Goal: Find specific page/section: Find specific page/section

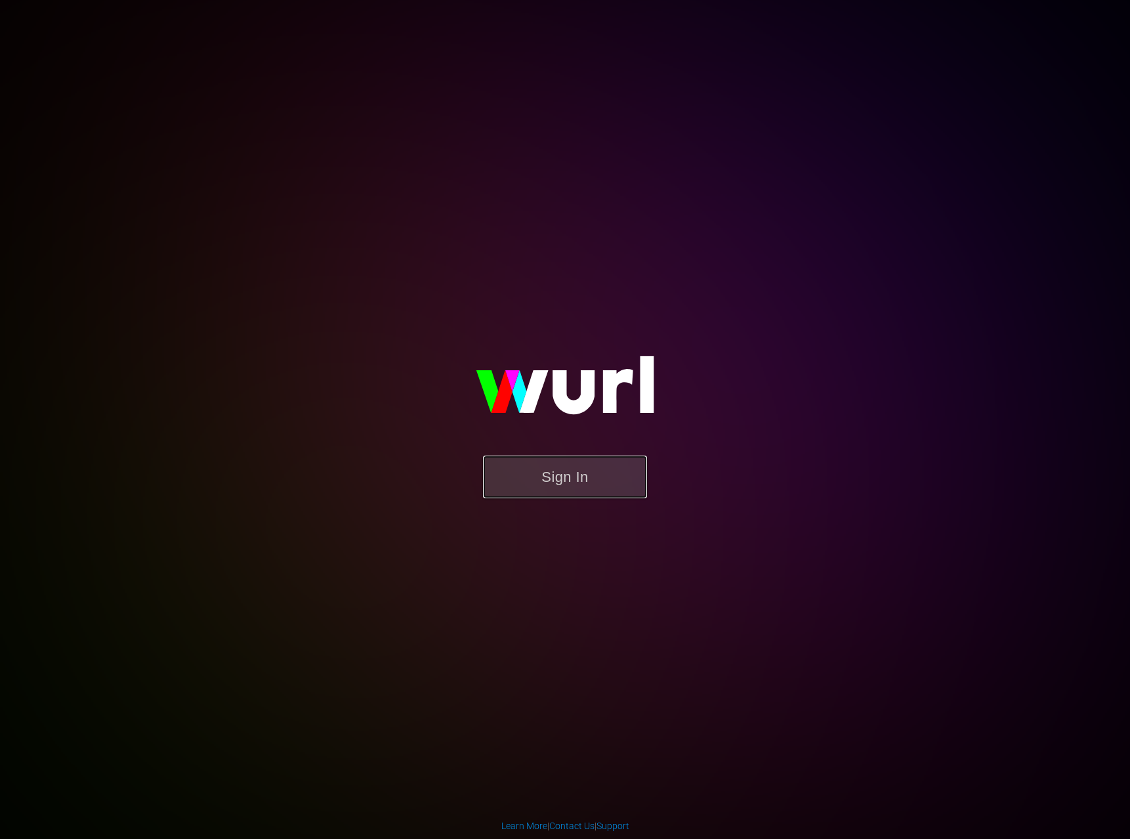
click at [576, 479] on button "Sign In" at bounding box center [565, 477] width 164 height 43
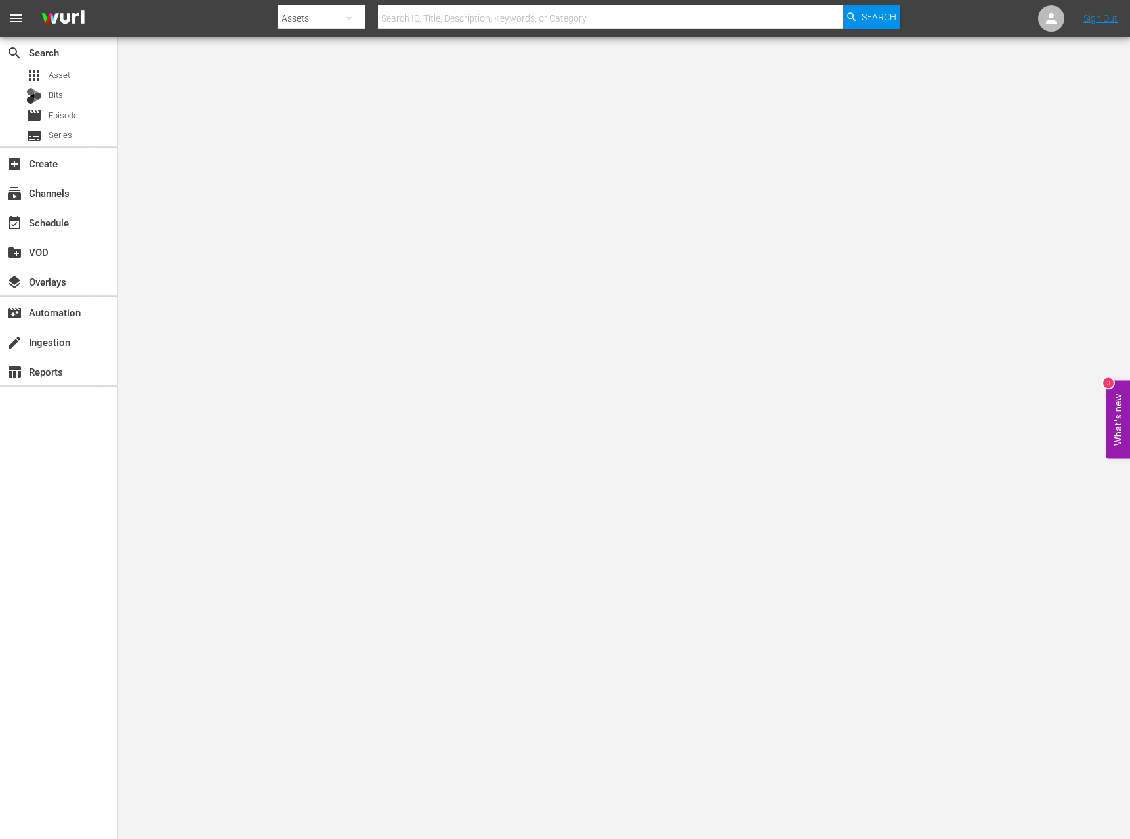
click at [66, 125] on div "apps Asset Bits movie Episode subtitles Series" at bounding box center [58, 105] width 117 height 79
click at [64, 132] on span "Series" at bounding box center [61, 135] width 24 height 13
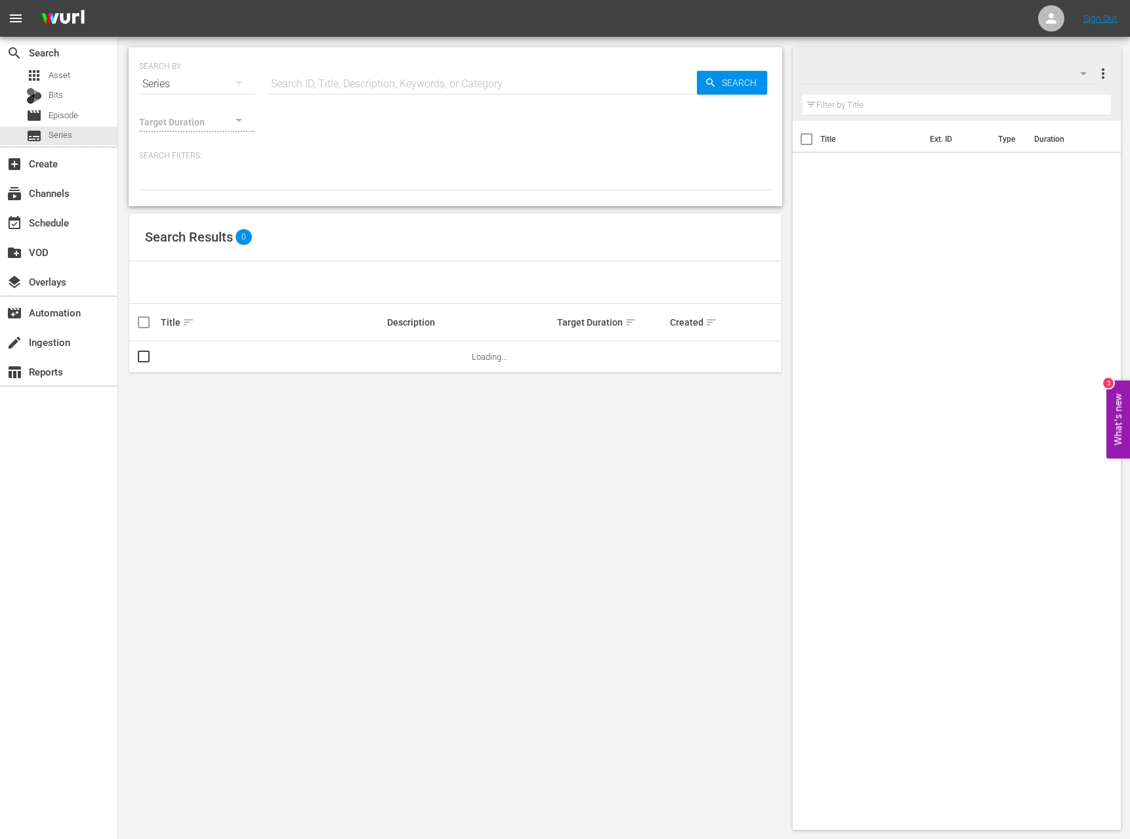
click at [320, 82] on input "text" at bounding box center [482, 84] width 429 height 32
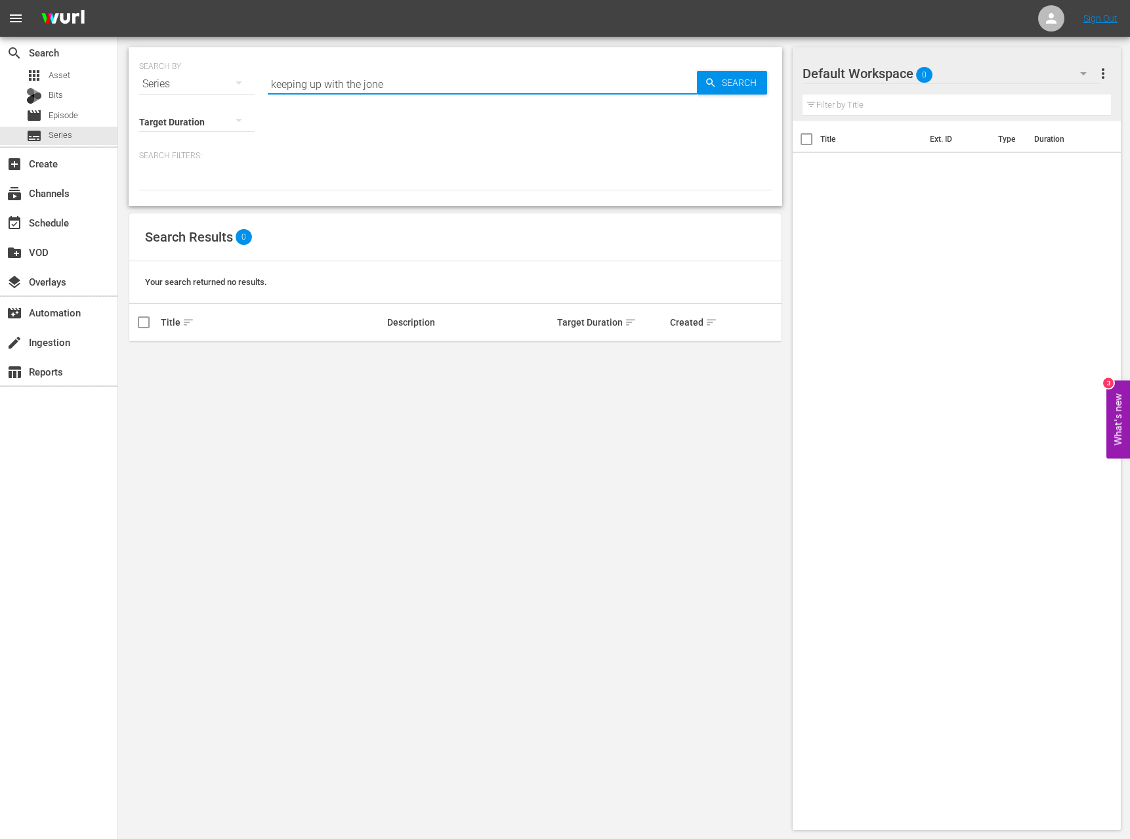
drag, startPoint x: 336, startPoint y: 85, endPoint x: 320, endPoint y: 86, distance: 15.8
click at [320, 86] on input "keeping up with the jone" at bounding box center [482, 84] width 429 height 32
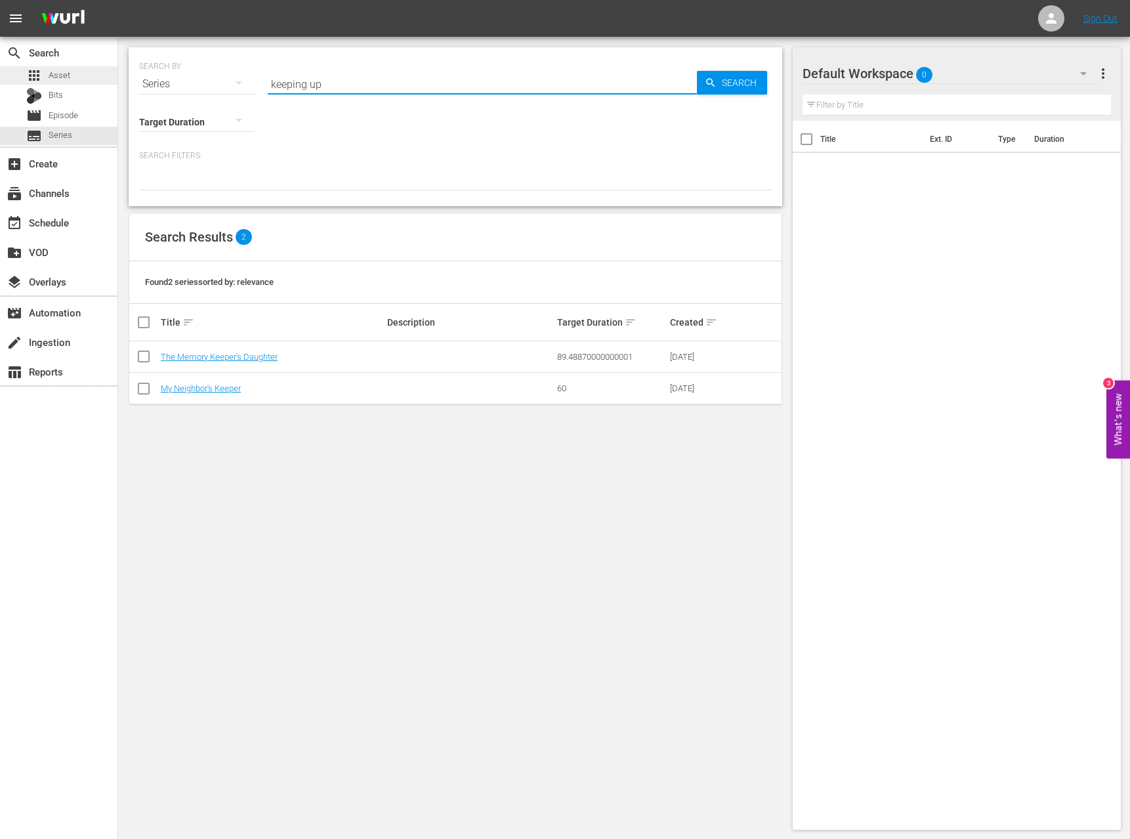
type input "keeping up"
click at [58, 77] on span "Asset" at bounding box center [60, 75] width 22 height 13
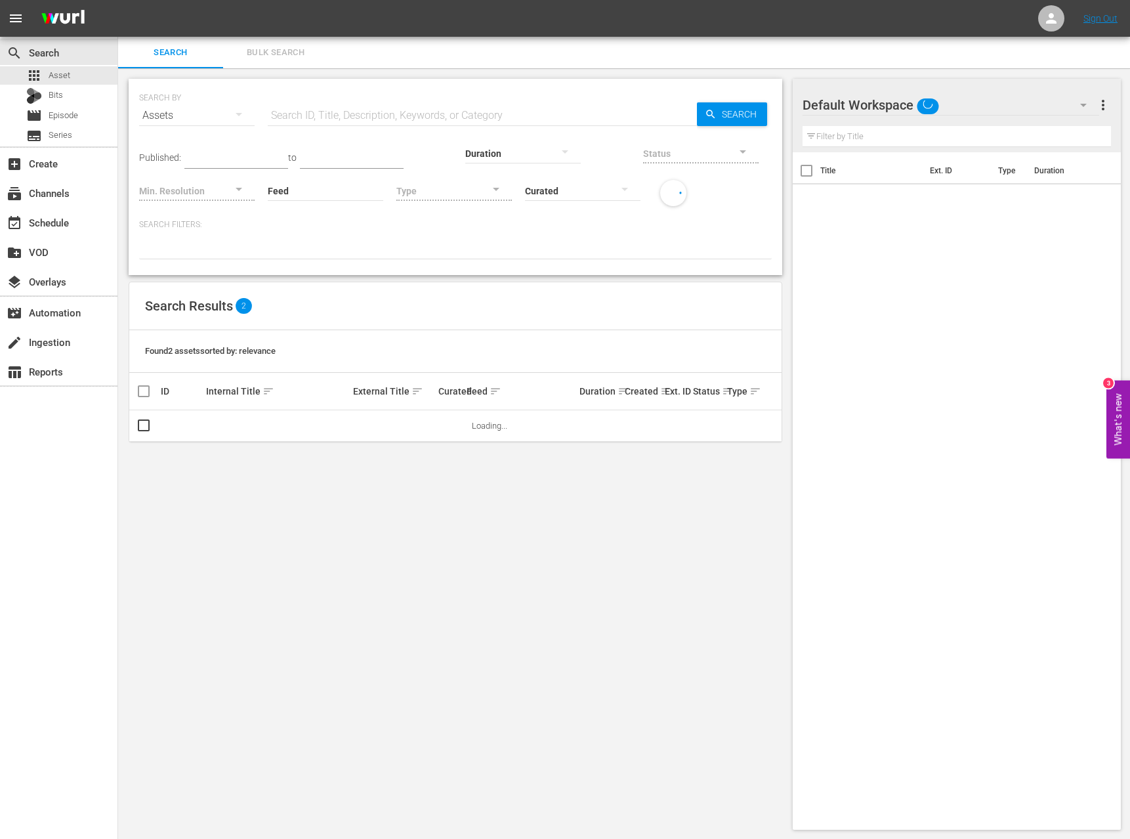
click at [264, 106] on div "SEARCH BY Search By Assets Search ID, Title, Description, Keywords, or Category…" at bounding box center [455, 107] width 633 height 47
click at [281, 107] on input "text" at bounding box center [482, 116] width 429 height 32
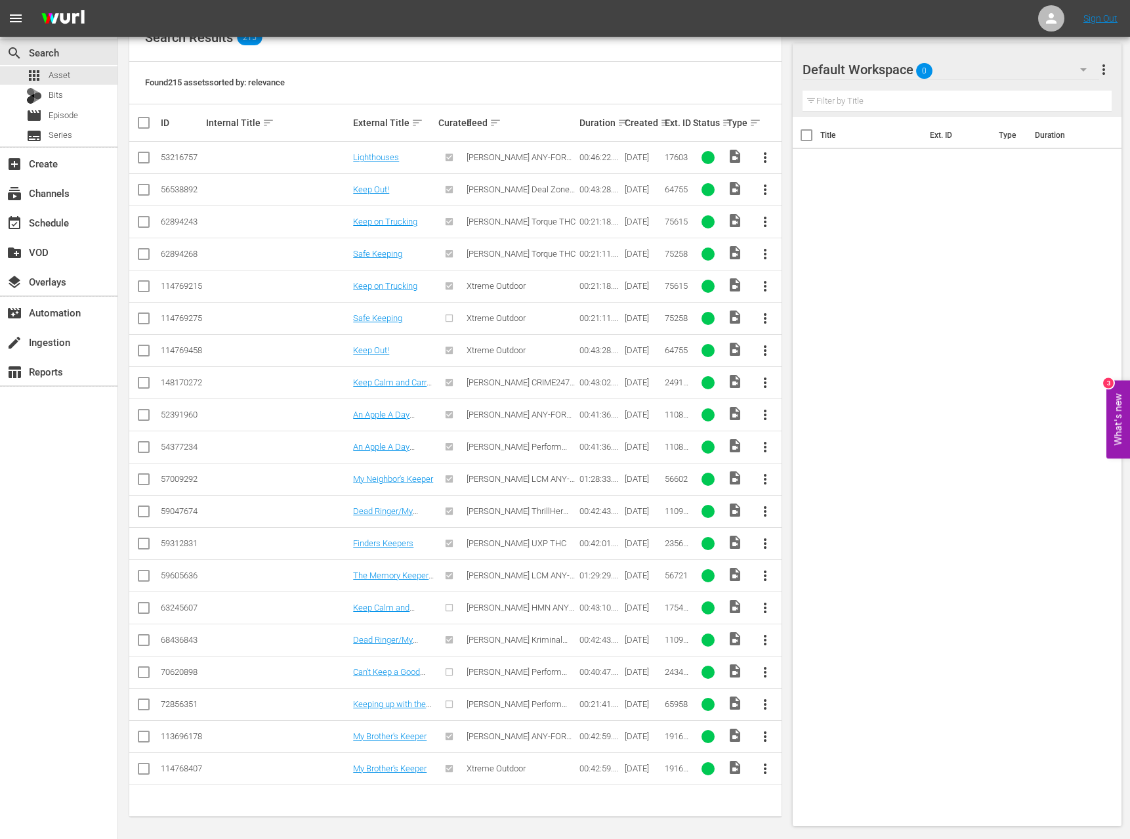
scroll to position [270, 0]
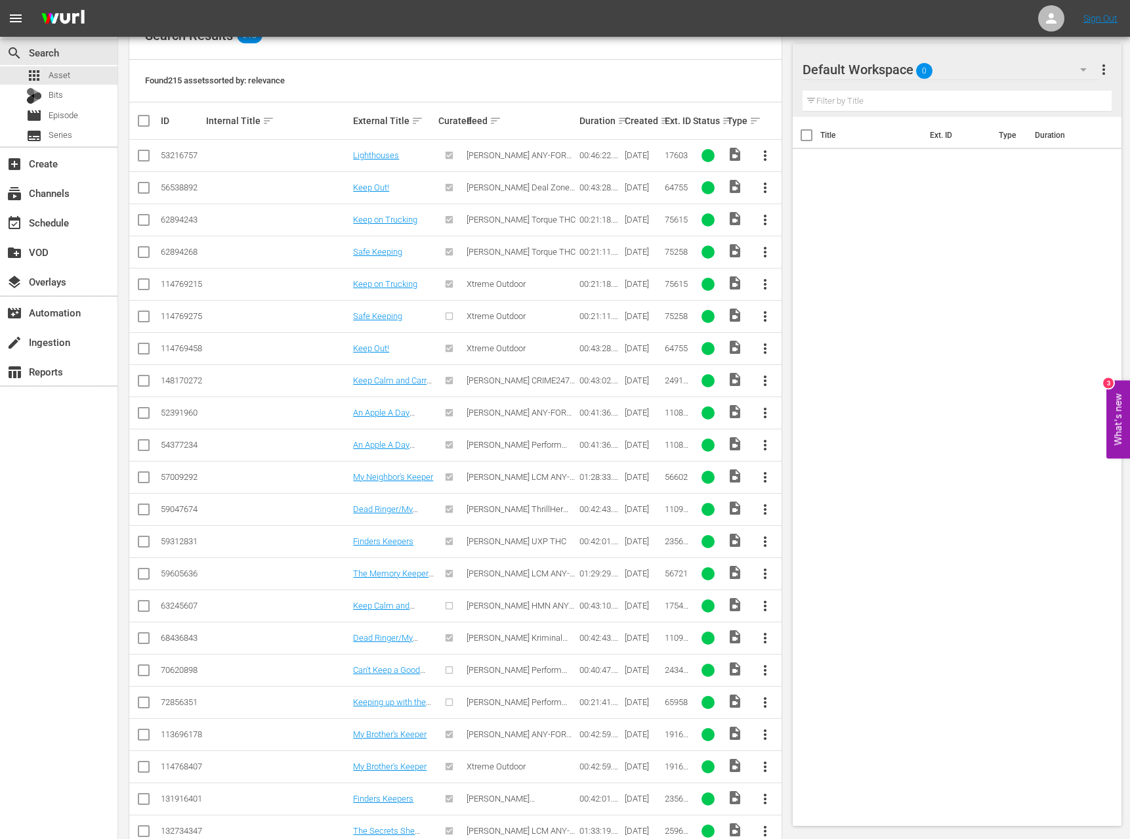
type input "keeping up with"
